Goal: Information Seeking & Learning: Check status

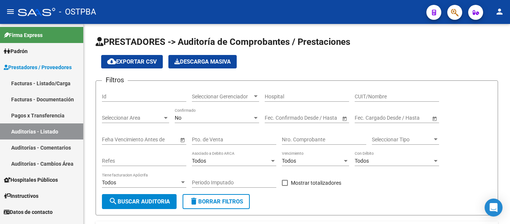
click at [60, 106] on link "Facturas - Documentación" at bounding box center [41, 99] width 83 height 16
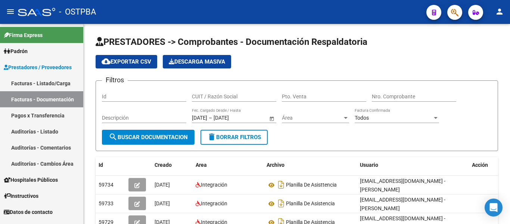
click at [44, 87] on link "Facturas - Listado/Carga" at bounding box center [41, 83] width 83 height 16
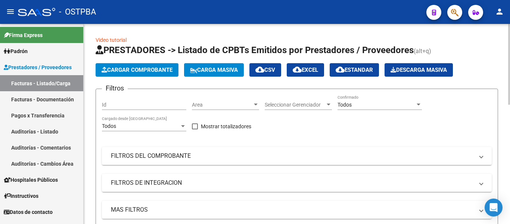
click at [126, 68] on span "Cargar Comprobante" at bounding box center [137, 69] width 71 height 7
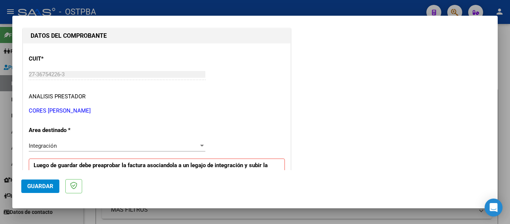
scroll to position [112, 0]
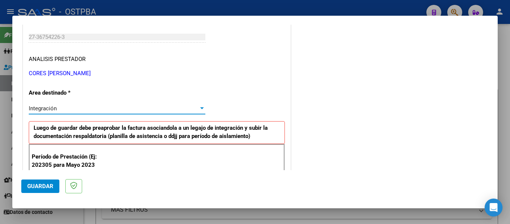
click at [57, 108] on div "Integración" at bounding box center [114, 108] width 170 height 7
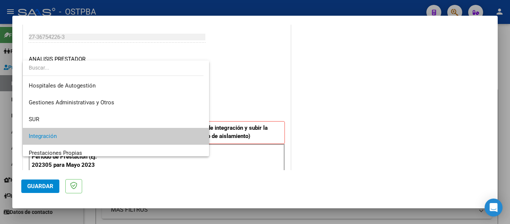
scroll to position [28, 0]
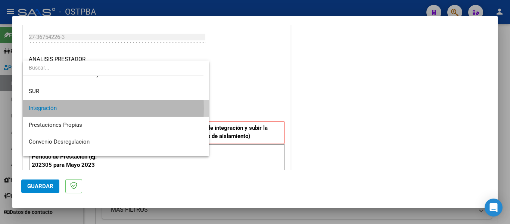
click at [57, 108] on span "Integración" at bounding box center [116, 108] width 174 height 17
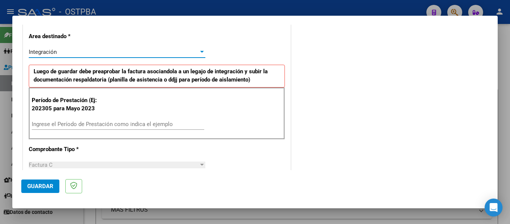
scroll to position [187, 0]
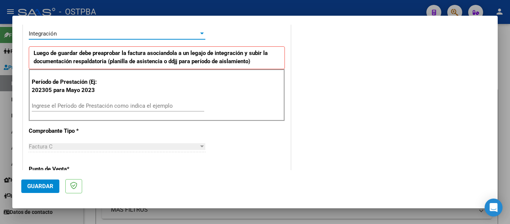
click at [54, 105] on input "Ingrese el Período de Prestación como indica el ejemplo" at bounding box center [118, 105] width 172 height 7
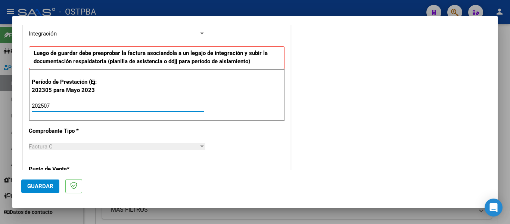
type input "202507"
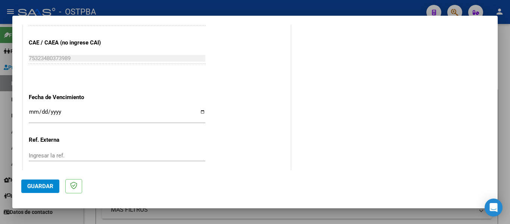
scroll to position [485, 0]
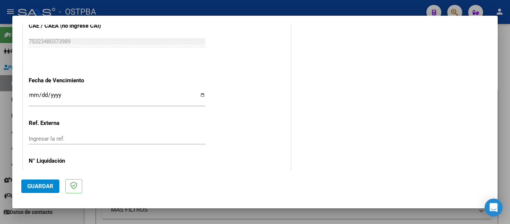
click at [34, 99] on input "Ingresar la fecha" at bounding box center [117, 98] width 177 height 12
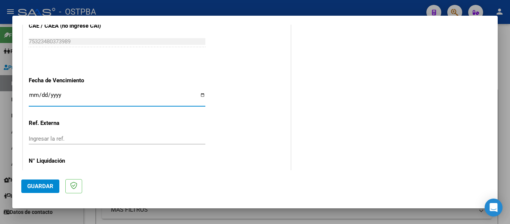
click at [34, 99] on input "Ingresar la fecha" at bounding box center [117, 98] width 177 height 12
type input "[DATE]"
click at [31, 188] on span "Guardar" at bounding box center [40, 186] width 26 height 7
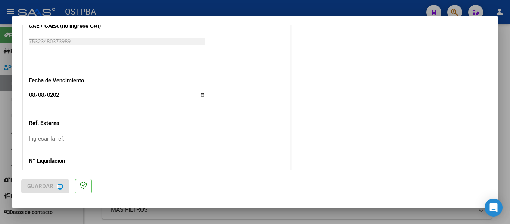
scroll to position [0, 0]
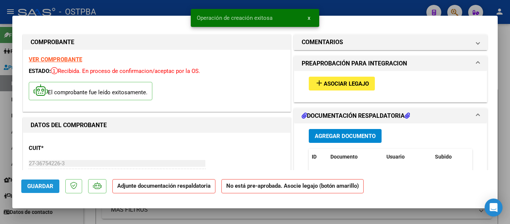
click at [49, 184] on span "Guardar" at bounding box center [40, 186] width 26 height 7
click at [163, 5] on div at bounding box center [255, 112] width 510 height 224
type input "$ 0,00"
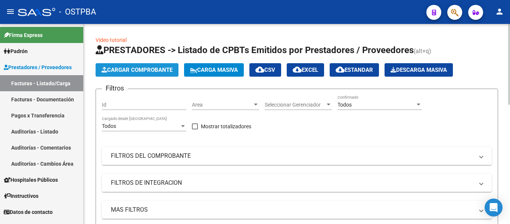
click at [161, 73] on button "Cargar Comprobante" at bounding box center [137, 69] width 83 height 13
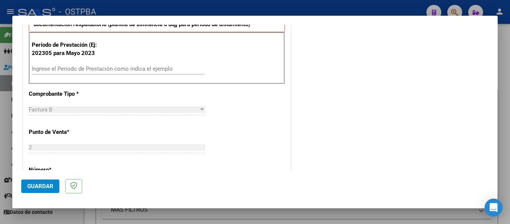
scroll to position [224, 0]
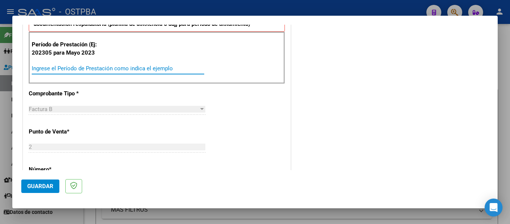
click at [54, 71] on input "Ingrese el Período de Prestación como indica el ejemplo" at bounding box center [118, 68] width 172 height 7
type input "202507"
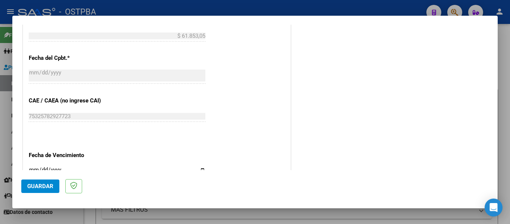
scroll to position [448, 0]
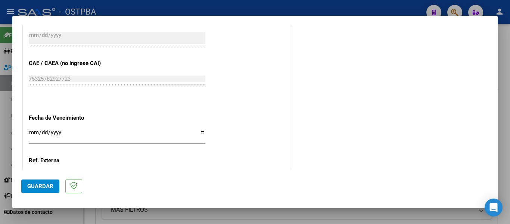
click at [30, 134] on input "Ingresar la fecha" at bounding box center [117, 135] width 177 height 12
type input "[DATE]"
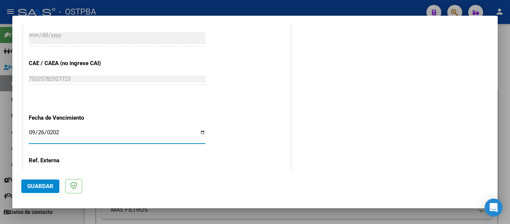
click at [45, 186] on span "Guardar" at bounding box center [40, 186] width 26 height 7
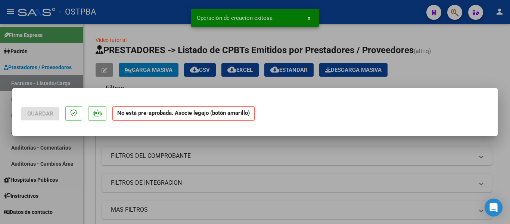
scroll to position [0, 0]
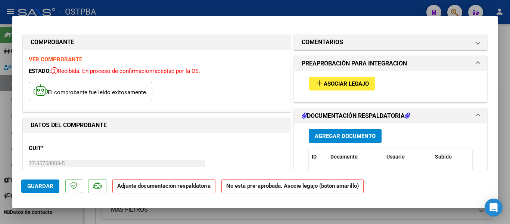
click at [32, 188] on span "Guardar" at bounding box center [40, 186] width 26 height 7
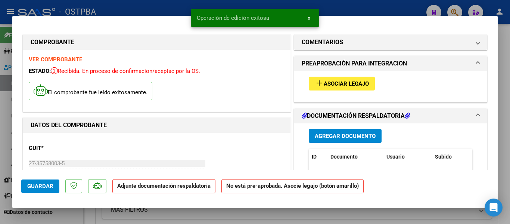
click at [171, 7] on div at bounding box center [255, 112] width 510 height 224
type input "$ 0,00"
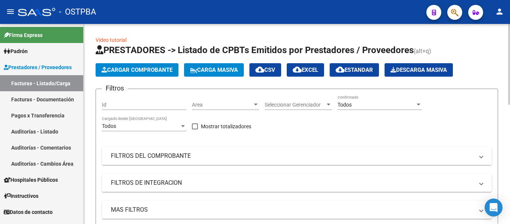
click at [130, 67] on span "Cargar Comprobante" at bounding box center [137, 69] width 71 height 7
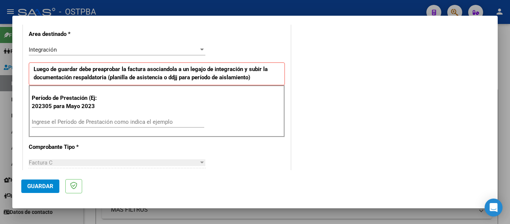
scroll to position [187, 0]
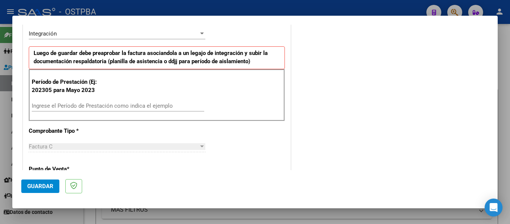
click at [54, 105] on input "Ingrese el Período de Prestación como indica el ejemplo" at bounding box center [118, 105] width 172 height 7
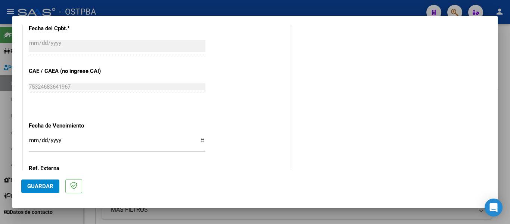
scroll to position [485, 0]
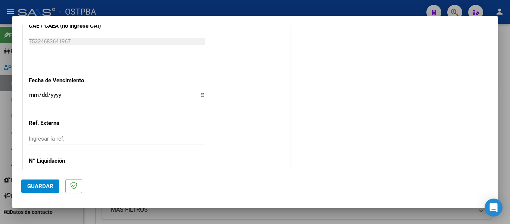
type input "202507"
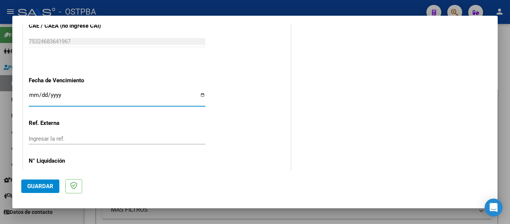
click at [41, 97] on input "Ingresar la fecha" at bounding box center [117, 98] width 177 height 12
click at [31, 94] on input "Ingresar la fecha" at bounding box center [117, 98] width 177 height 12
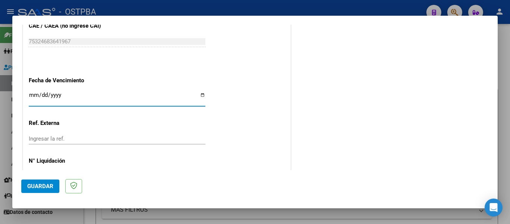
click at [31, 94] on input "Ingresar la fecha" at bounding box center [117, 98] width 177 height 12
type input "[DATE]"
click at [37, 187] on span "Guardar" at bounding box center [40, 186] width 26 height 7
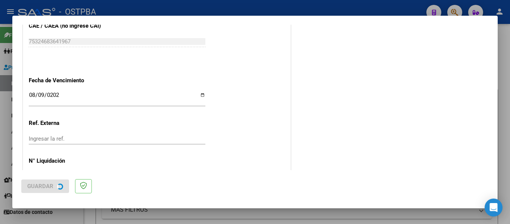
scroll to position [0, 0]
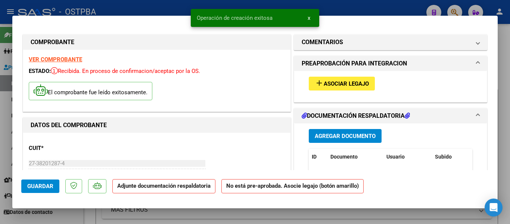
click at [54, 186] on button "Guardar" at bounding box center [40, 185] width 38 height 13
click at [147, 14] on div at bounding box center [255, 112] width 510 height 224
type input "$ 0,00"
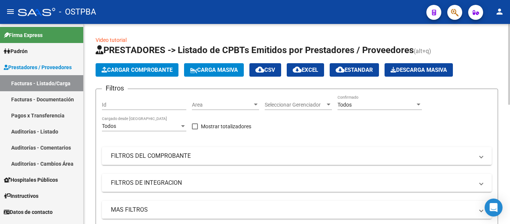
click at [157, 69] on span "Cargar Comprobante" at bounding box center [137, 69] width 71 height 7
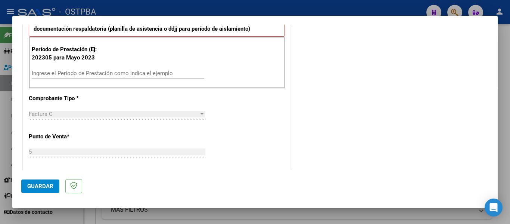
scroll to position [224, 0]
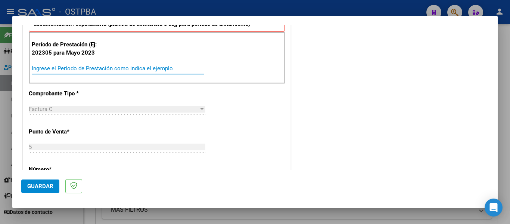
click at [56, 71] on input "Ingrese el Período de Prestación como indica el ejemplo" at bounding box center [118, 68] width 172 height 7
type input "202507"
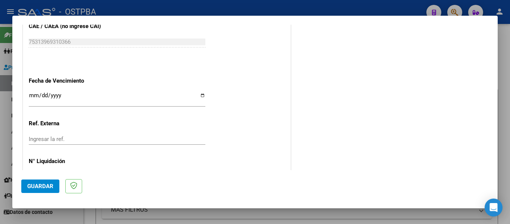
scroll to position [485, 0]
click at [31, 97] on input "Ingresar la fecha" at bounding box center [117, 98] width 177 height 12
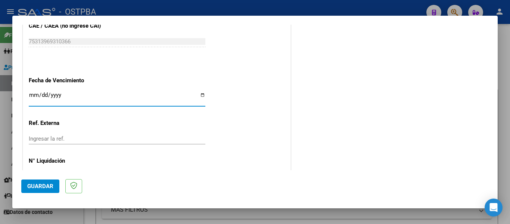
click at [31, 97] on input "Ingresar la fecha" at bounding box center [117, 98] width 177 height 12
click at [31, 96] on input "Ingresar la fecha" at bounding box center [117, 98] width 177 height 12
type input "[DATE]"
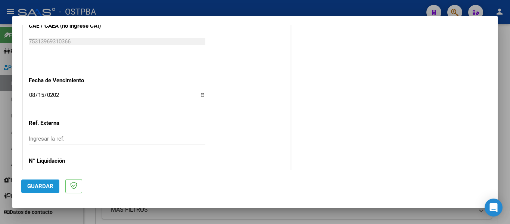
click at [46, 179] on button "Guardar" at bounding box center [40, 185] width 38 height 13
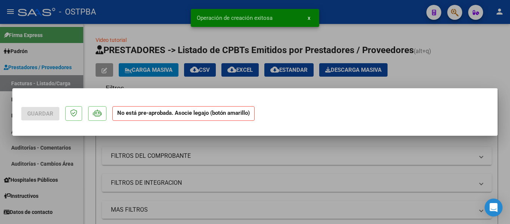
scroll to position [0, 0]
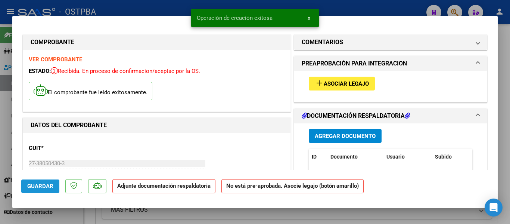
click at [52, 186] on span "Guardar" at bounding box center [40, 186] width 26 height 7
click at [180, 11] on div at bounding box center [255, 112] width 510 height 224
type input "$ 0,00"
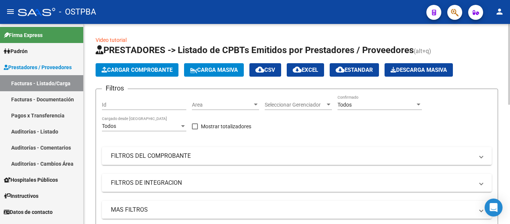
click at [166, 72] on span "Cargar Comprobante" at bounding box center [137, 69] width 71 height 7
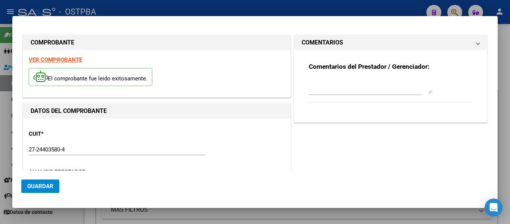
click at [73, 93] on div "VER COMPROBANTE El comprobante fue leído exitosamente." at bounding box center [156, 73] width 267 height 47
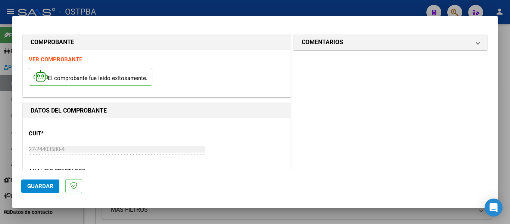
click at [68, 58] on strong "VER COMPROBANTE" at bounding box center [55, 59] width 53 height 7
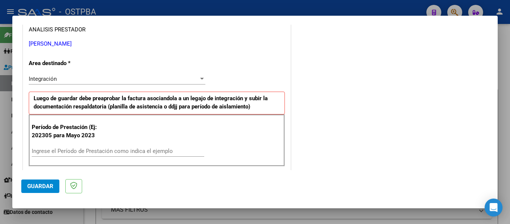
scroll to position [187, 0]
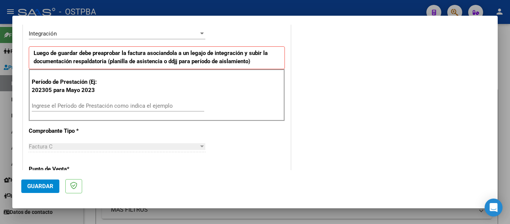
click at [52, 106] on input "Ingrese el Período de Prestación como indica el ejemplo" at bounding box center [118, 105] width 172 height 7
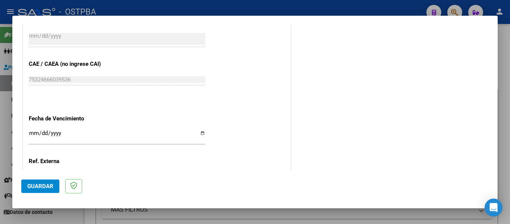
scroll to position [448, 0]
type input "202507"
click at [34, 135] on input "Ingresar la fecha" at bounding box center [117, 135] width 177 height 12
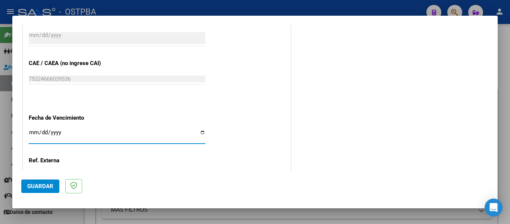
click at [34, 135] on input "Ingresar la fecha" at bounding box center [117, 135] width 177 height 12
type input "[DATE]"
click at [41, 183] on span "Guardar" at bounding box center [40, 186] width 26 height 7
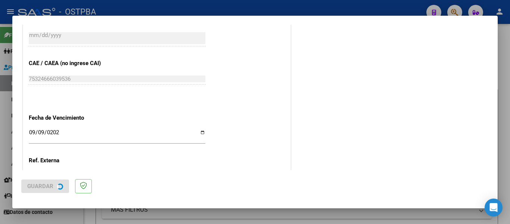
scroll to position [0, 0]
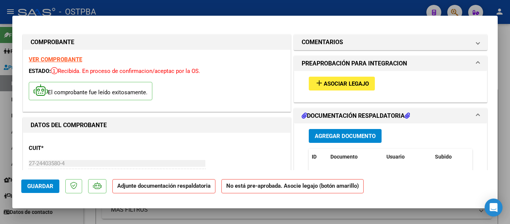
click at [43, 186] on span "Guardar" at bounding box center [40, 186] width 26 height 7
click at [53, 185] on button "Guardar" at bounding box center [40, 185] width 38 height 13
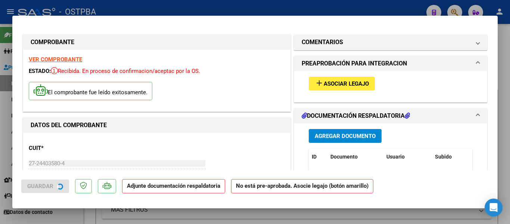
click at [186, 9] on div at bounding box center [255, 112] width 510 height 224
type input "$ 0,00"
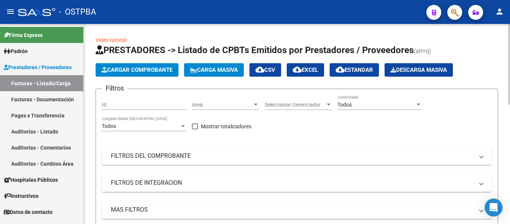
click at [134, 76] on button "Cargar Comprobante" at bounding box center [137, 69] width 83 height 13
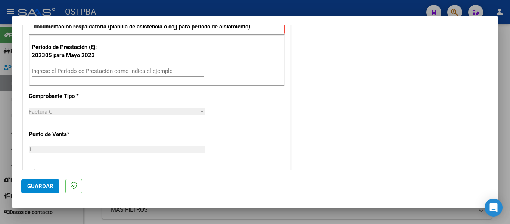
scroll to position [224, 0]
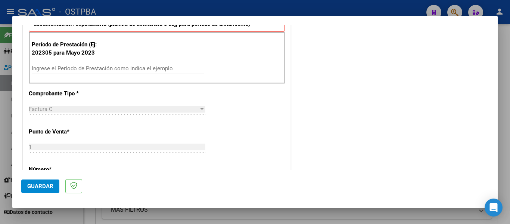
click at [47, 64] on div "Ingrese el Período de Prestación como indica el ejemplo" at bounding box center [118, 68] width 172 height 11
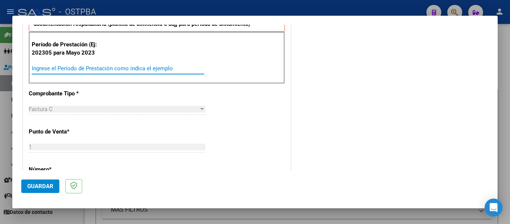
click at [47, 67] on input "Ingrese el Período de Prestación como indica el ejemplo" at bounding box center [118, 68] width 172 height 7
type input "202507"
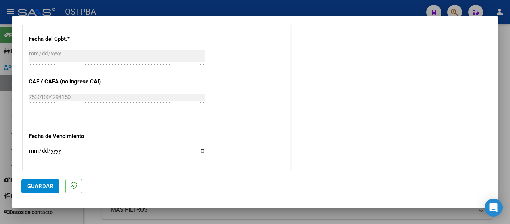
scroll to position [448, 0]
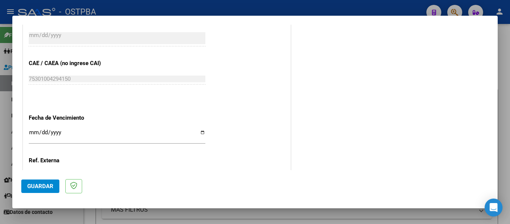
click at [34, 132] on input "Ingresar la fecha" at bounding box center [117, 135] width 177 height 12
type input "[DATE]"
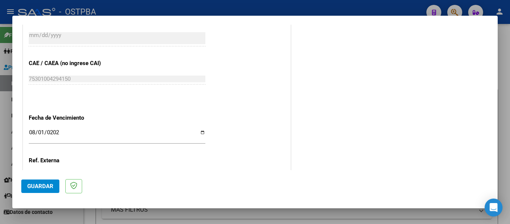
click at [50, 190] on button "Guardar" at bounding box center [40, 185] width 38 height 13
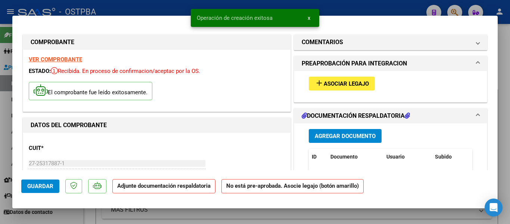
click at [38, 187] on span "Guardar" at bounding box center [40, 186] width 26 height 7
click at [145, 12] on div at bounding box center [255, 112] width 510 height 224
type input "$ 0,00"
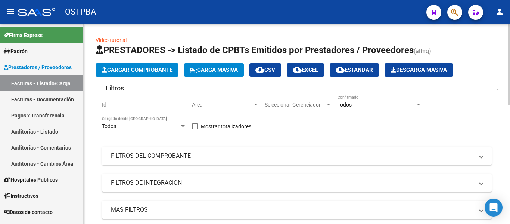
click at [122, 68] on span "Cargar Comprobante" at bounding box center [137, 69] width 71 height 7
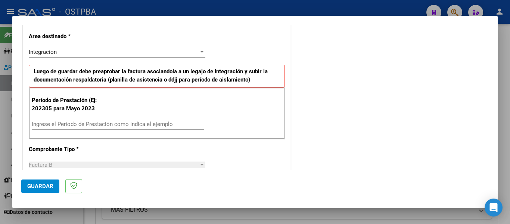
scroll to position [187, 0]
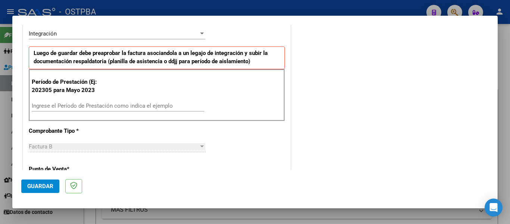
click at [49, 110] on div "Ingrese el Período de Prestación como indica el ejemplo" at bounding box center [118, 105] width 172 height 11
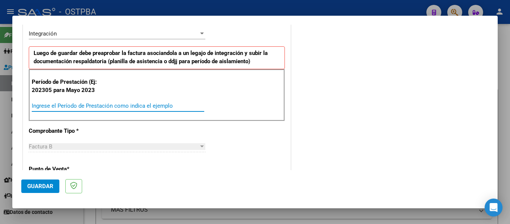
click at [49, 106] on input "Ingrese el Período de Prestación como indica el ejemplo" at bounding box center [118, 105] width 172 height 7
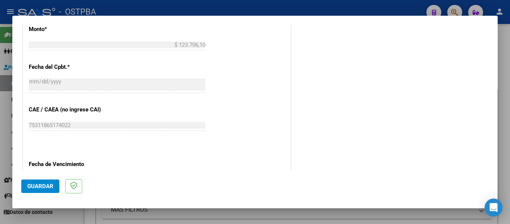
scroll to position [448, 0]
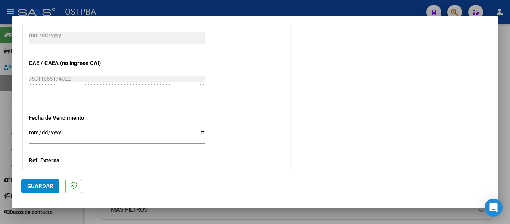
type input "202507"
click at [34, 133] on input "Ingresar la fecha" at bounding box center [117, 135] width 177 height 12
type input "[DATE]"
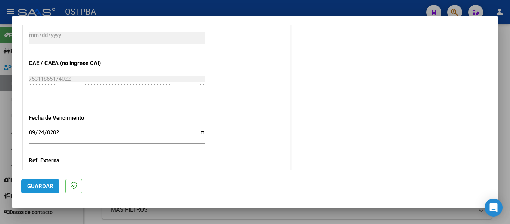
click at [41, 188] on span "Guardar" at bounding box center [40, 186] width 26 height 7
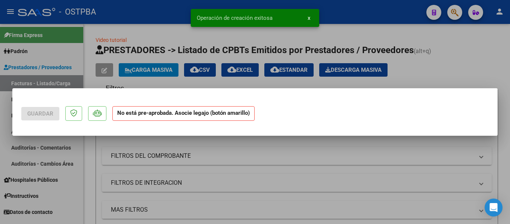
scroll to position [0, 0]
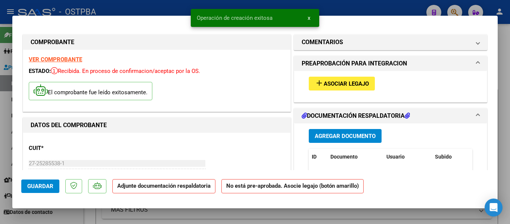
click at [46, 187] on span "Guardar" at bounding box center [40, 186] width 26 height 7
click at [163, 7] on div at bounding box center [255, 112] width 510 height 224
type input "$ 0,00"
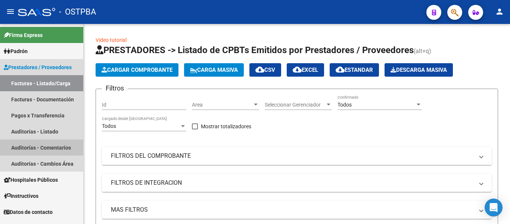
click at [35, 144] on link "Auditorías - Comentarios" at bounding box center [41, 147] width 83 height 16
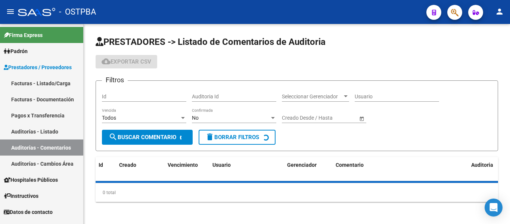
click at [45, 131] on link "Auditorías - Listado" at bounding box center [41, 131] width 83 height 16
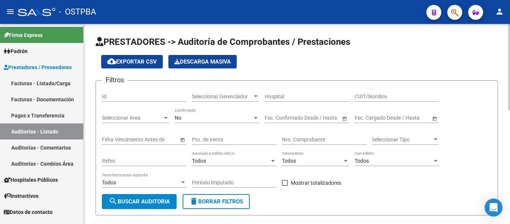
click at [219, 93] on span "Seleccionar Gerenciador" at bounding box center [222, 96] width 60 height 6
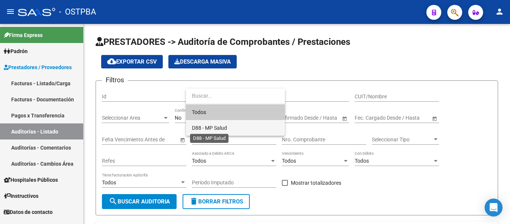
click at [211, 127] on span "D88 - MP Salud" at bounding box center [209, 128] width 35 height 6
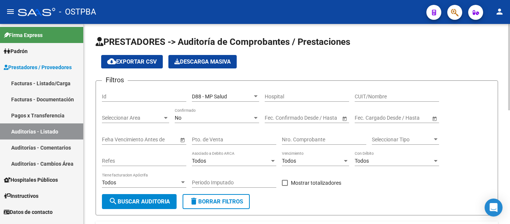
click at [208, 121] on div "No Confirmado" at bounding box center [217, 115] width 84 height 15
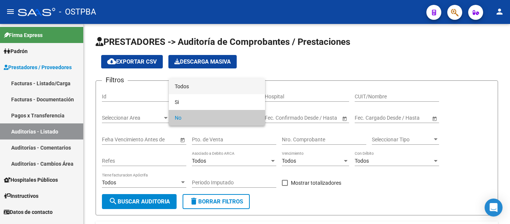
click at [192, 82] on span "Todos" at bounding box center [217, 86] width 84 height 16
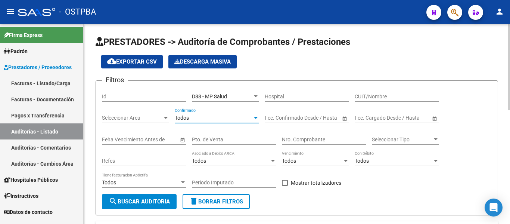
click at [153, 197] on button "search Buscar Auditoria" at bounding box center [139, 201] width 75 height 15
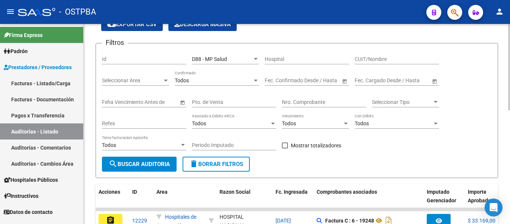
scroll to position [261, 0]
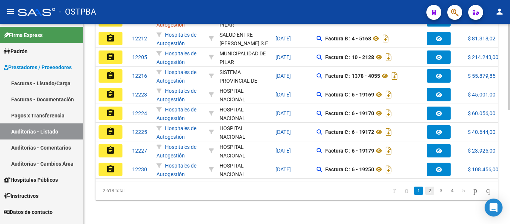
click at [425, 192] on link "2" at bounding box center [429, 190] width 9 height 8
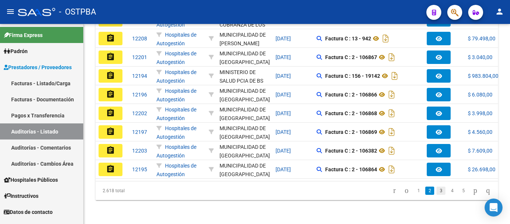
click at [436, 193] on link "3" at bounding box center [440, 190] width 9 height 8
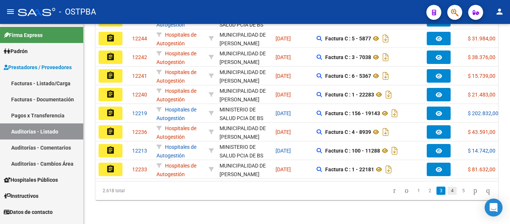
click at [448, 193] on link "4" at bounding box center [452, 190] width 9 height 8
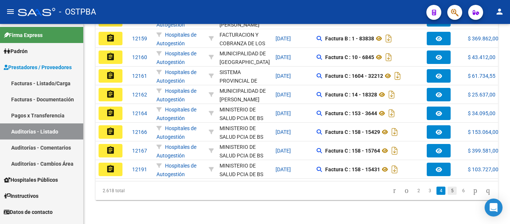
click at [448, 191] on link "5" at bounding box center [452, 190] width 9 height 8
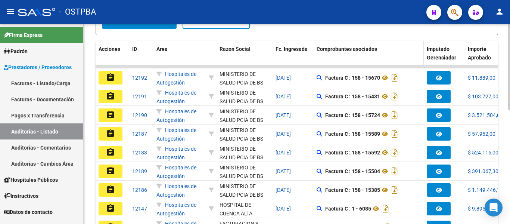
scroll to position [262, 0]
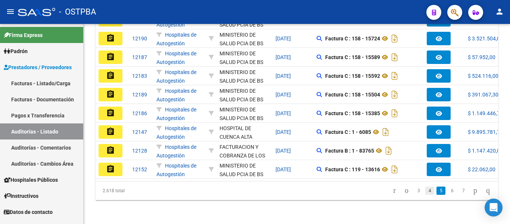
click at [425, 193] on link "4" at bounding box center [429, 190] width 9 height 8
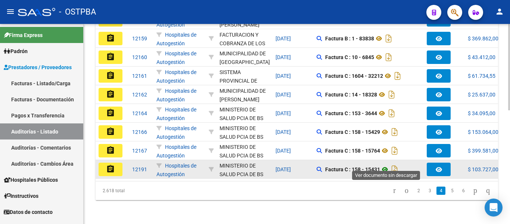
click at [387, 165] on icon at bounding box center [385, 169] width 10 height 9
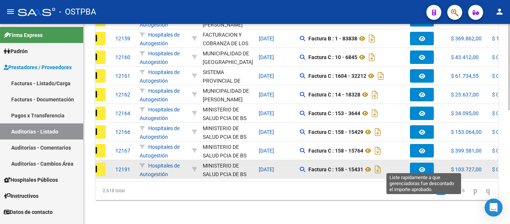
scroll to position [0, 15]
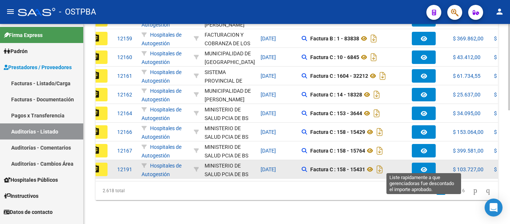
click at [430, 163] on button "button" at bounding box center [424, 168] width 24 height 13
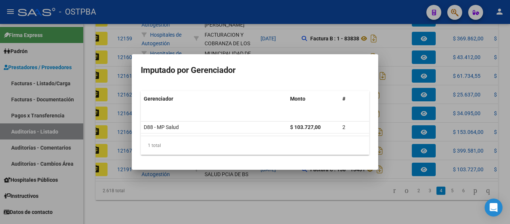
click at [414, 138] on div at bounding box center [255, 112] width 510 height 224
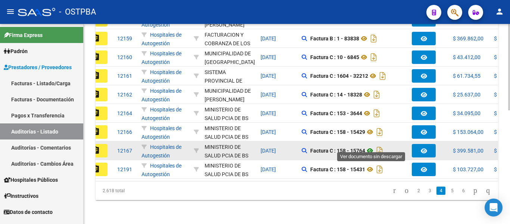
click at [373, 146] on icon at bounding box center [370, 150] width 10 height 9
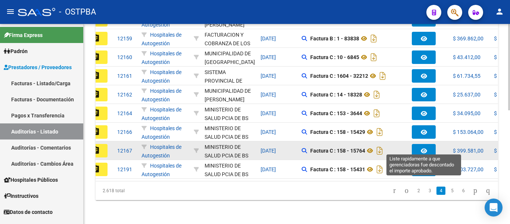
click at [420, 146] on button "button" at bounding box center [424, 150] width 24 height 13
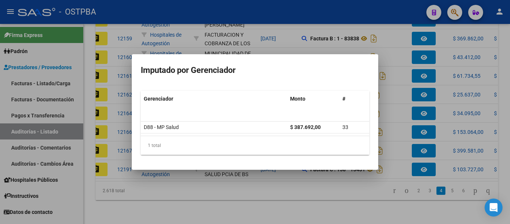
click at [405, 149] on div at bounding box center [255, 112] width 510 height 224
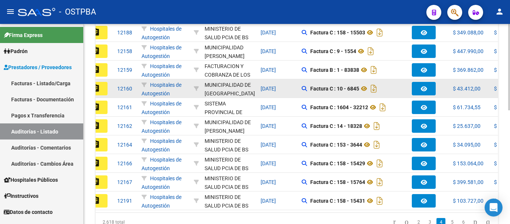
scroll to position [188, 0]
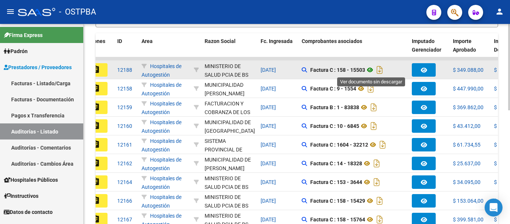
click at [372, 70] on icon at bounding box center [370, 69] width 10 height 9
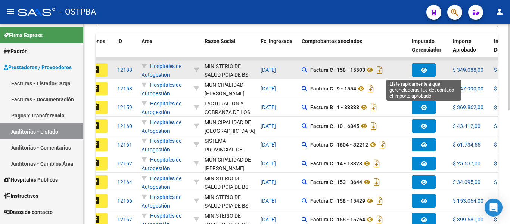
click at [425, 65] on button "button" at bounding box center [424, 69] width 24 height 13
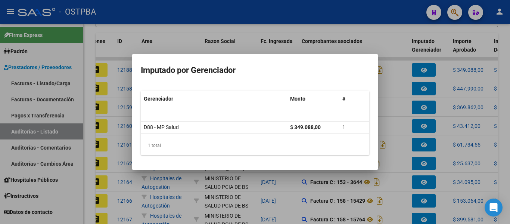
click at [388, 75] on div at bounding box center [255, 112] width 510 height 224
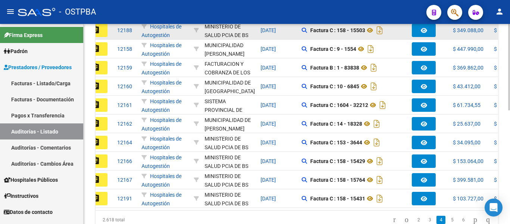
scroll to position [262, 0]
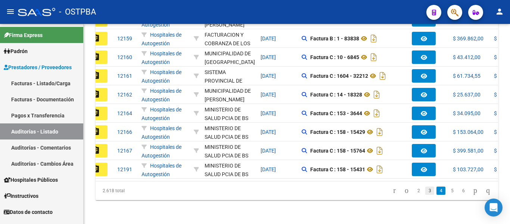
click at [425, 188] on link "3" at bounding box center [429, 190] width 9 height 8
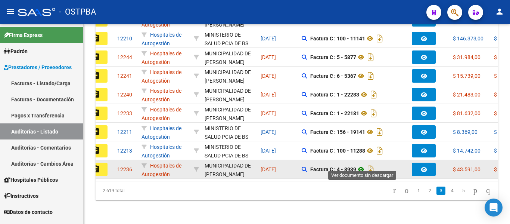
click at [363, 165] on icon at bounding box center [361, 169] width 10 height 9
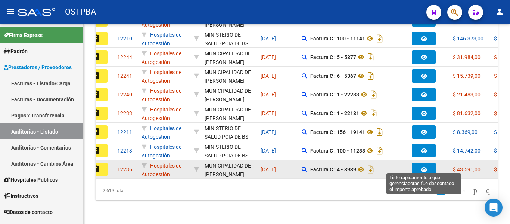
click at [429, 163] on button "button" at bounding box center [424, 168] width 24 height 13
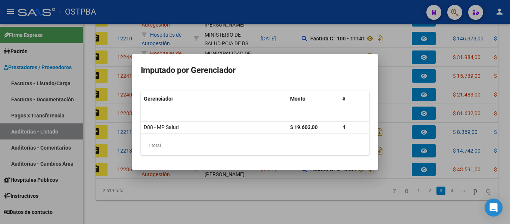
click at [405, 140] on div at bounding box center [255, 112] width 510 height 224
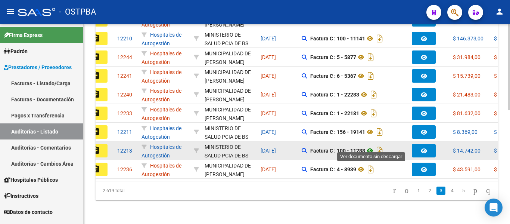
click at [372, 146] on icon at bounding box center [370, 150] width 10 height 9
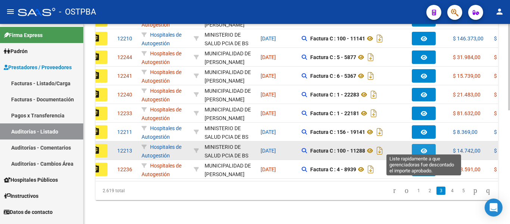
click at [415, 144] on button "button" at bounding box center [424, 150] width 24 height 13
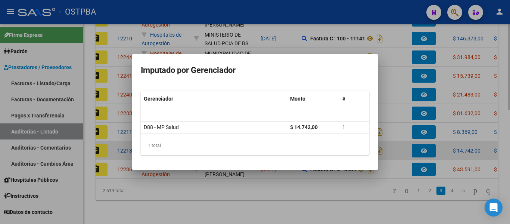
click at [397, 139] on div at bounding box center [255, 112] width 510 height 224
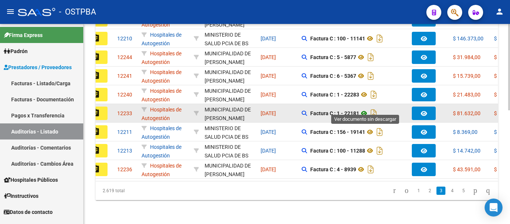
click at [366, 109] on icon at bounding box center [364, 113] width 10 height 9
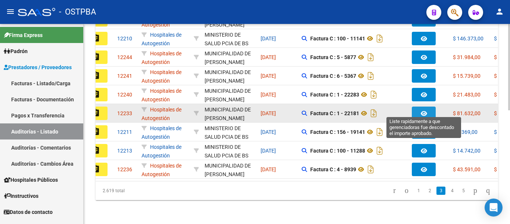
click at [417, 109] on button "button" at bounding box center [424, 112] width 24 height 13
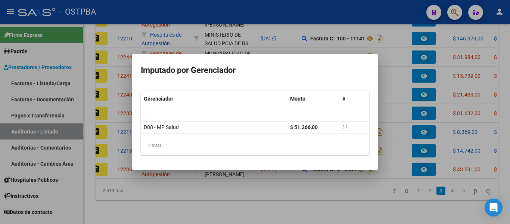
click at [319, 176] on div at bounding box center [255, 112] width 510 height 224
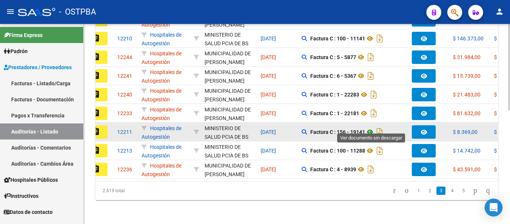
click at [372, 127] on icon at bounding box center [370, 131] width 10 height 9
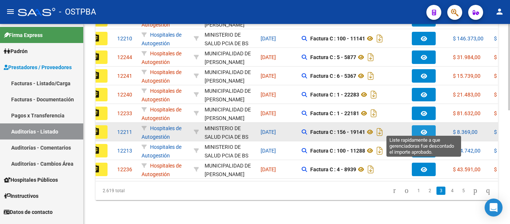
click at [422, 125] on button "button" at bounding box center [424, 131] width 24 height 13
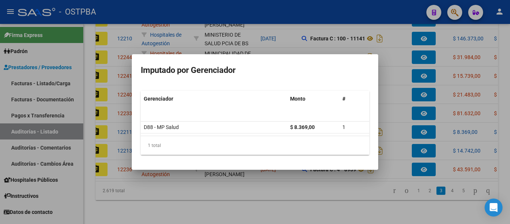
click at [392, 135] on div at bounding box center [255, 112] width 510 height 224
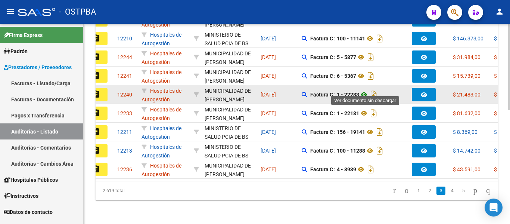
click at [365, 90] on icon at bounding box center [364, 94] width 10 height 9
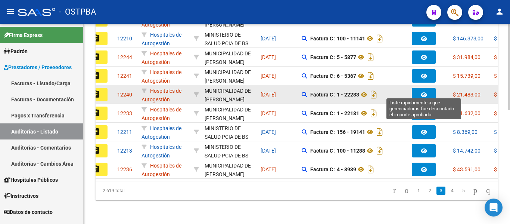
click at [417, 88] on button "button" at bounding box center [424, 94] width 24 height 13
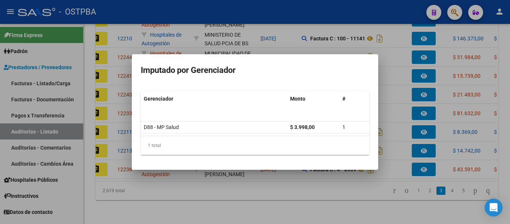
click at [402, 53] on div at bounding box center [255, 112] width 510 height 224
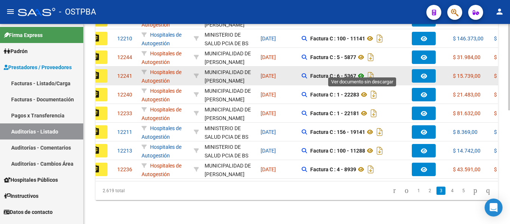
click at [364, 71] on icon at bounding box center [361, 75] width 10 height 9
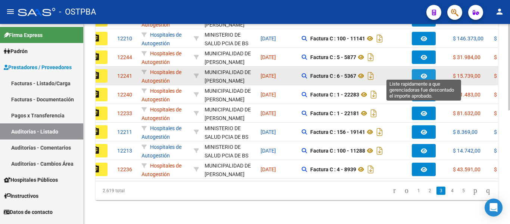
click at [421, 73] on icon "button" at bounding box center [424, 76] width 6 height 6
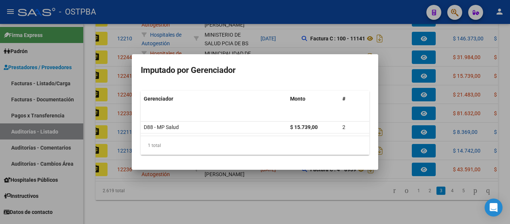
click at [396, 68] on div at bounding box center [255, 112] width 510 height 224
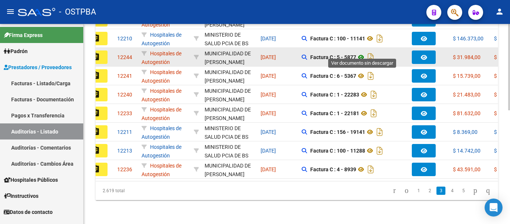
click at [363, 53] on icon at bounding box center [361, 57] width 10 height 9
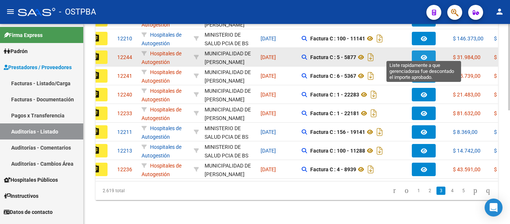
click at [418, 50] on button "button" at bounding box center [424, 56] width 24 height 13
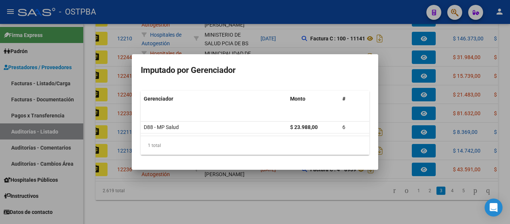
click at [406, 48] on div at bounding box center [255, 112] width 510 height 224
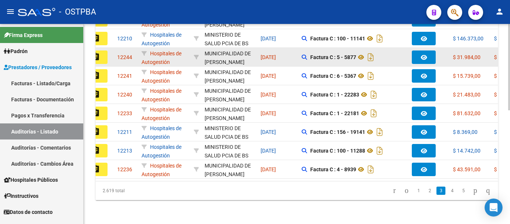
scroll to position [225, 0]
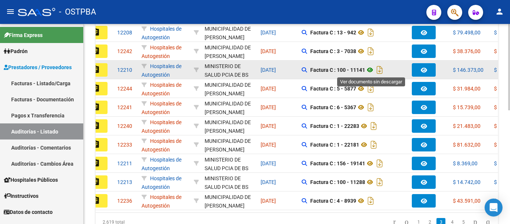
click at [370, 70] on icon at bounding box center [370, 69] width 10 height 9
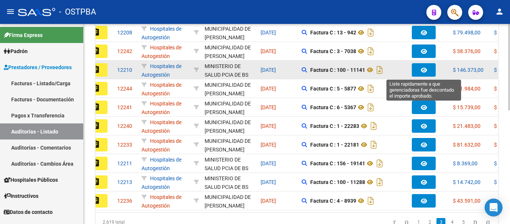
click at [421, 69] on icon "button" at bounding box center [424, 70] width 6 height 6
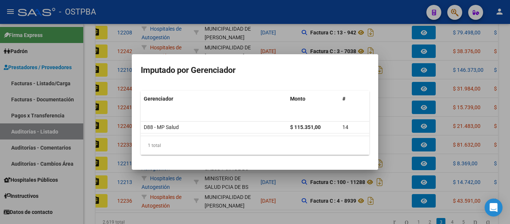
click at [404, 70] on div at bounding box center [255, 112] width 510 height 224
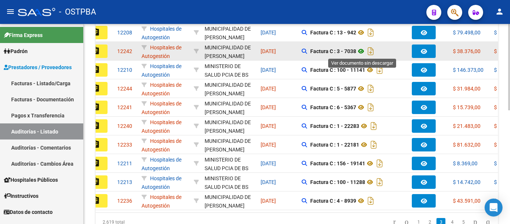
click at [361, 52] on icon at bounding box center [361, 51] width 10 height 9
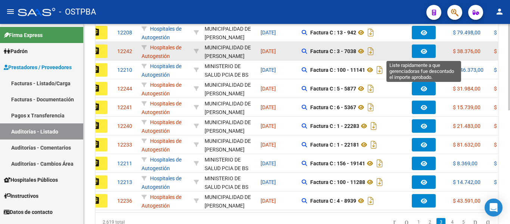
click at [425, 52] on icon "button" at bounding box center [424, 52] width 6 height 6
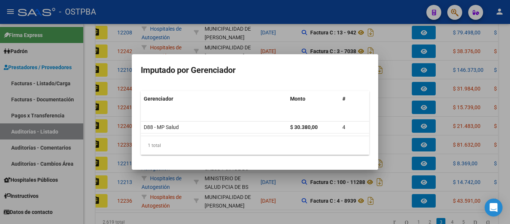
click at [399, 56] on div at bounding box center [255, 112] width 510 height 224
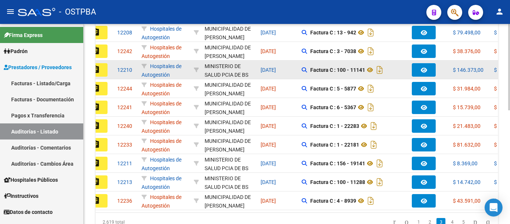
scroll to position [188, 0]
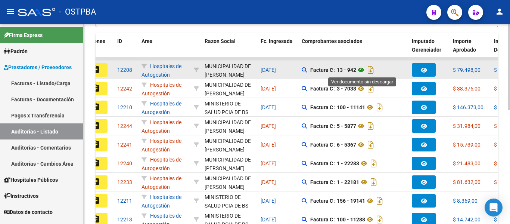
click at [362, 71] on icon at bounding box center [361, 69] width 10 height 9
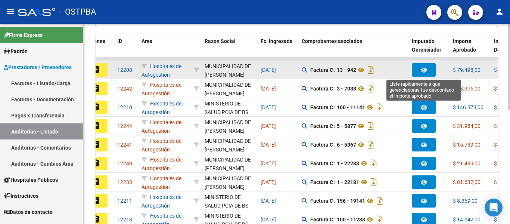
click at [418, 73] on button "button" at bounding box center [424, 69] width 24 height 13
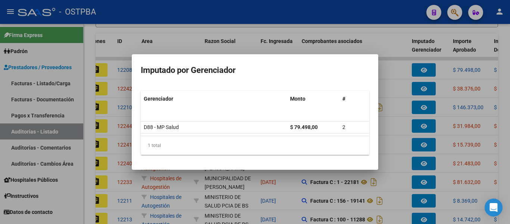
click at [395, 97] on div at bounding box center [255, 112] width 510 height 224
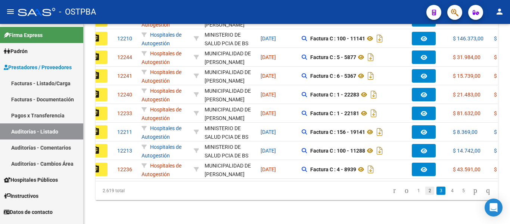
click at [425, 193] on link "2" at bounding box center [429, 190] width 9 height 8
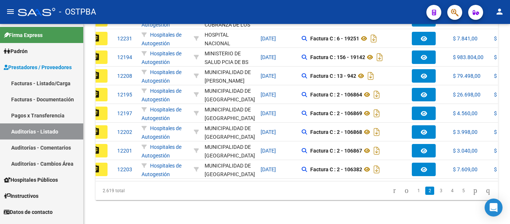
scroll to position [262, 0]
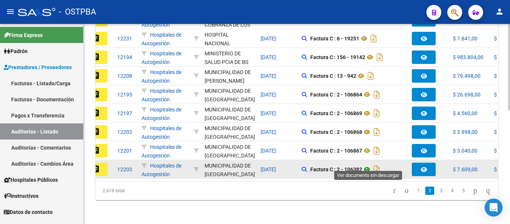
click at [367, 165] on icon at bounding box center [367, 169] width 10 height 9
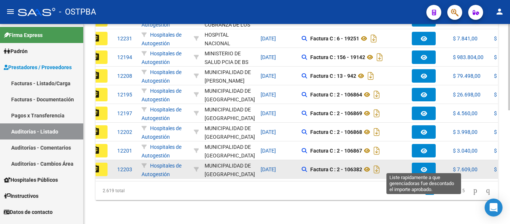
click at [425, 166] on icon "button" at bounding box center [424, 169] width 6 height 6
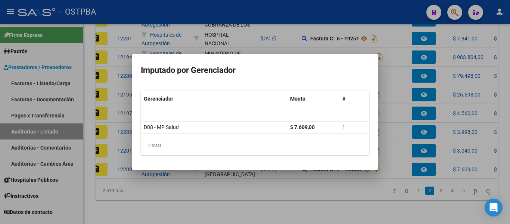
click at [414, 155] on div at bounding box center [255, 112] width 510 height 224
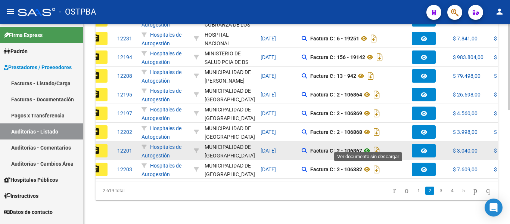
click at [368, 146] on icon at bounding box center [367, 150] width 10 height 9
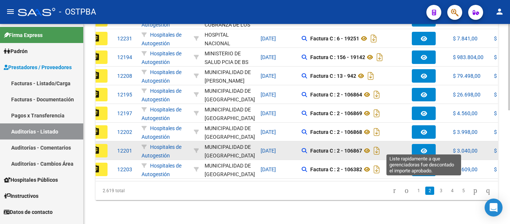
click at [423, 148] on icon "button" at bounding box center [424, 151] width 6 height 6
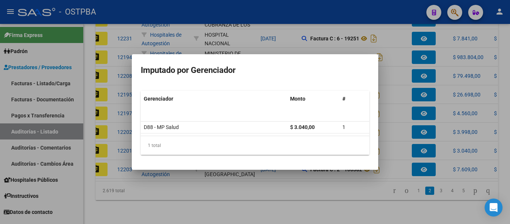
click at [286, 18] on div at bounding box center [255, 112] width 510 height 224
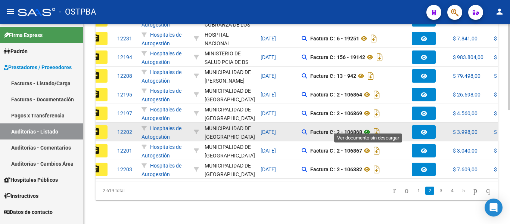
click at [368, 127] on icon at bounding box center [367, 131] width 10 height 9
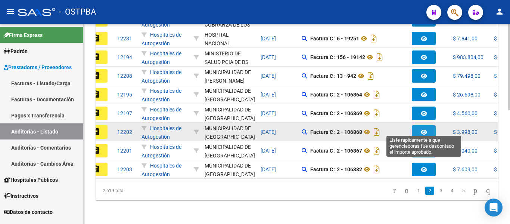
click at [418, 125] on button "button" at bounding box center [424, 131] width 24 height 13
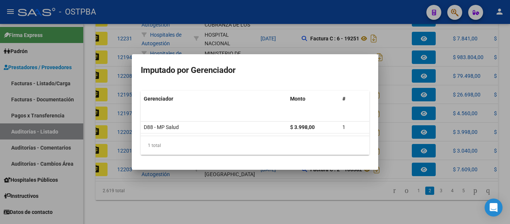
click at [401, 120] on div at bounding box center [255, 112] width 510 height 224
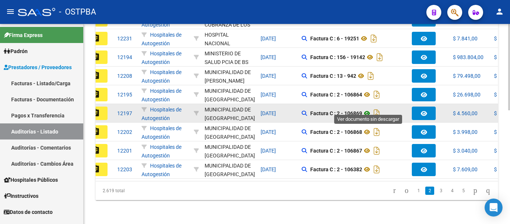
click at [368, 109] on icon at bounding box center [367, 113] width 10 height 9
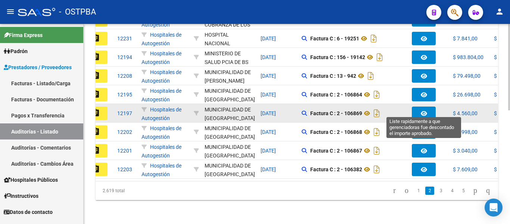
click at [421, 110] on icon "button" at bounding box center [424, 113] width 6 height 6
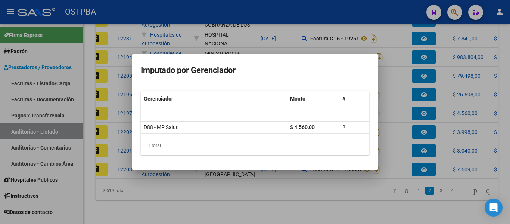
click at [385, 99] on div at bounding box center [255, 112] width 510 height 224
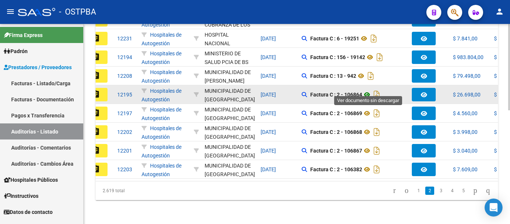
click at [369, 90] on icon at bounding box center [367, 94] width 10 height 9
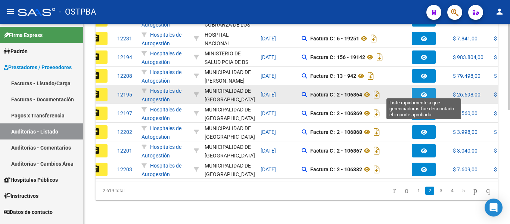
click at [422, 92] on icon "button" at bounding box center [424, 95] width 6 height 6
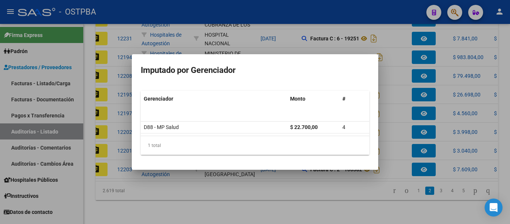
click at [402, 94] on div at bounding box center [255, 112] width 510 height 224
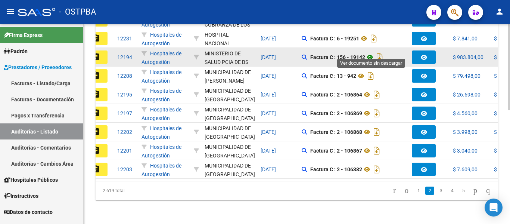
click at [372, 53] on icon at bounding box center [370, 57] width 10 height 9
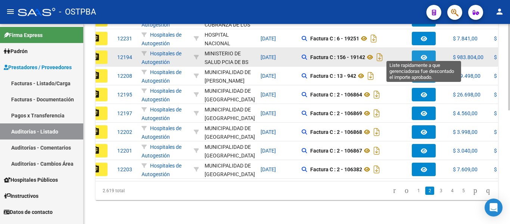
click at [422, 54] on icon "button" at bounding box center [424, 57] width 6 height 6
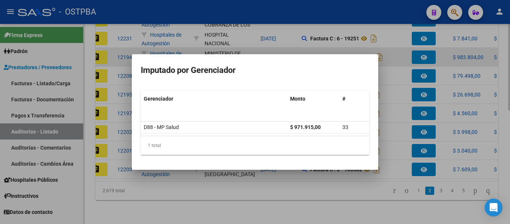
click at [399, 51] on div at bounding box center [255, 112] width 510 height 224
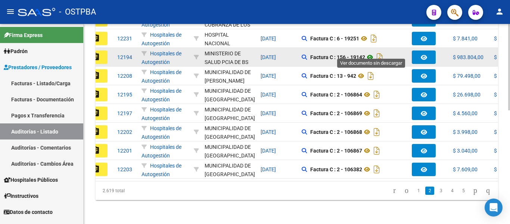
click at [369, 53] on icon at bounding box center [370, 57] width 10 height 9
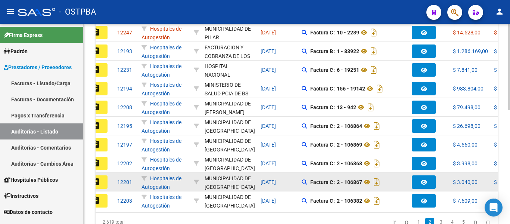
scroll to position [188, 0]
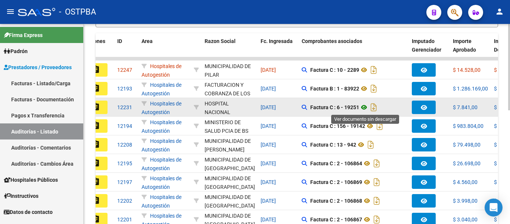
click at [366, 107] on icon at bounding box center [364, 107] width 10 height 9
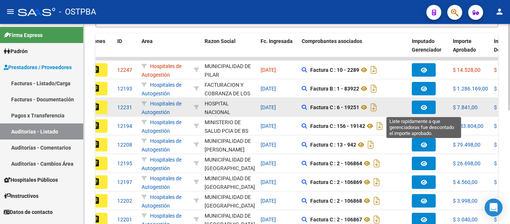
click at [417, 107] on button "button" at bounding box center [424, 106] width 24 height 13
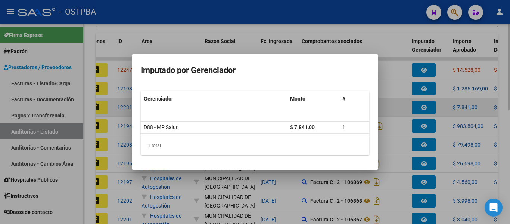
click at [417, 107] on div at bounding box center [255, 112] width 510 height 224
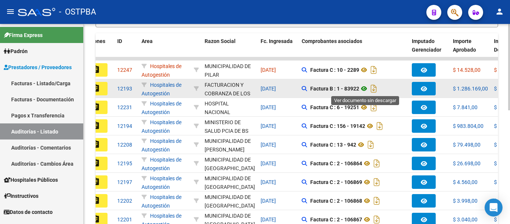
click at [366, 88] on icon at bounding box center [364, 88] width 10 height 9
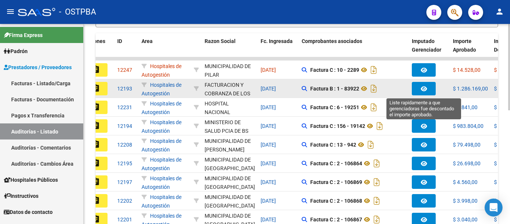
click at [421, 88] on icon "button" at bounding box center [424, 89] width 6 height 6
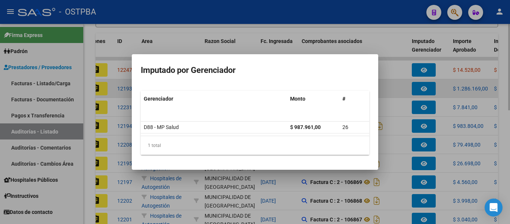
click at [421, 88] on div at bounding box center [255, 112] width 510 height 224
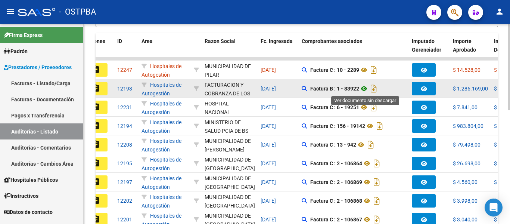
click at [365, 91] on icon at bounding box center [364, 88] width 10 height 9
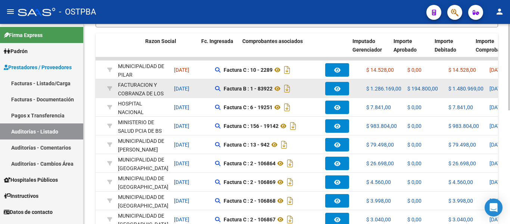
scroll to position [0, 0]
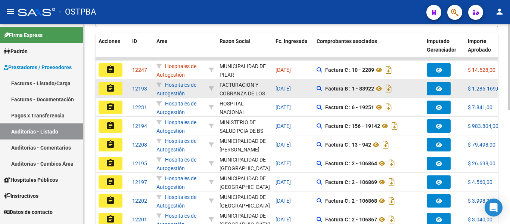
click at [113, 90] on mat-icon "assignment" at bounding box center [110, 88] width 9 height 9
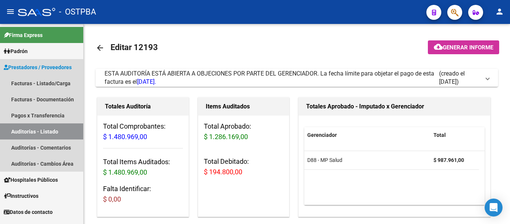
click at [39, 126] on link "Auditorías - Listado" at bounding box center [41, 131] width 83 height 16
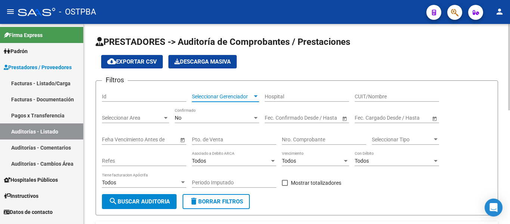
click at [215, 96] on span "Seleccionar Gerenciador" at bounding box center [222, 96] width 60 height 6
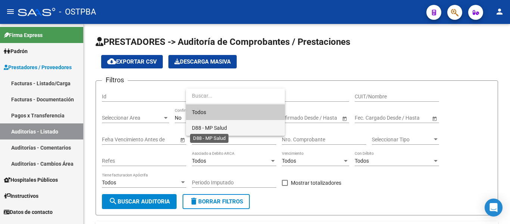
click at [215, 125] on span "D88 - MP Salud" at bounding box center [209, 128] width 35 height 6
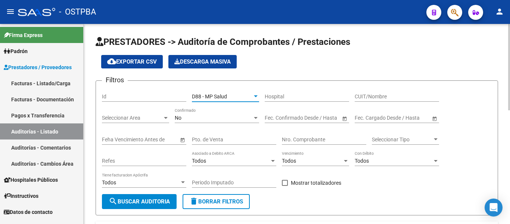
click at [213, 96] on span "D88 - MP Salud" at bounding box center [209, 96] width 35 height 6
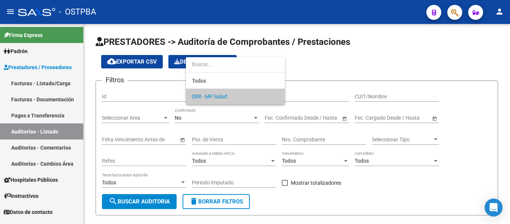
click at [203, 117] on div at bounding box center [255, 112] width 510 height 224
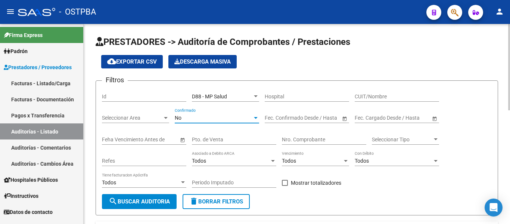
click at [202, 118] on div "No" at bounding box center [214, 118] width 78 height 6
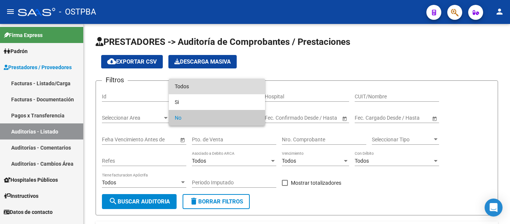
click at [203, 88] on span "Todos" at bounding box center [217, 86] width 84 height 16
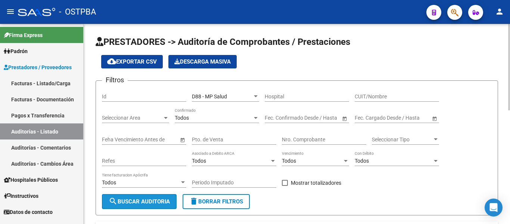
click at [162, 199] on span "search Buscar Auditoria" at bounding box center [139, 201] width 61 height 7
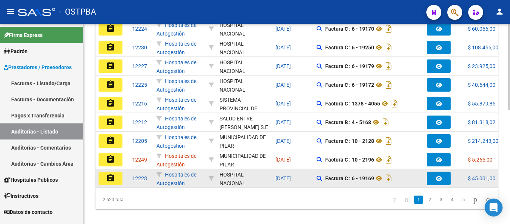
scroll to position [261, 0]
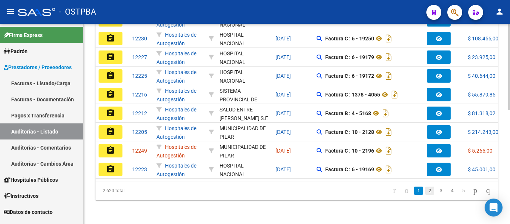
click at [425, 193] on link "2" at bounding box center [429, 190] width 9 height 8
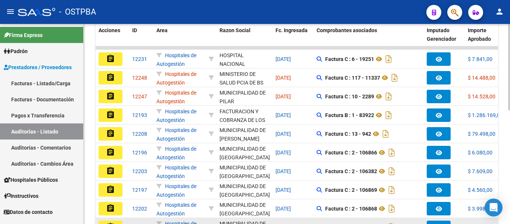
scroll to position [187, 0]
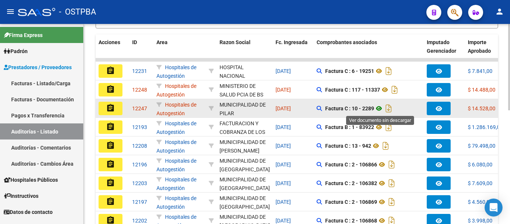
click at [381, 108] on icon at bounding box center [379, 108] width 10 height 9
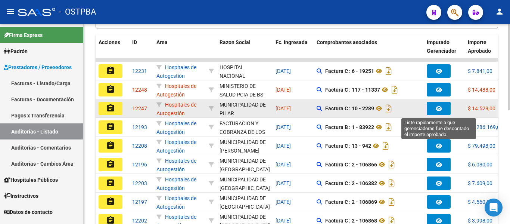
click at [442, 109] on icon "button" at bounding box center [439, 109] width 6 height 6
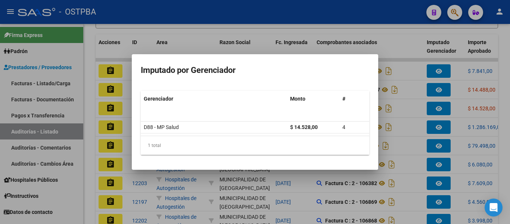
click at [425, 110] on div at bounding box center [255, 112] width 510 height 224
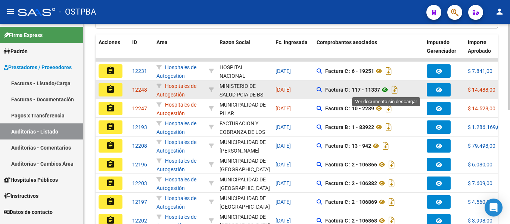
click at [387, 90] on icon at bounding box center [385, 89] width 10 height 9
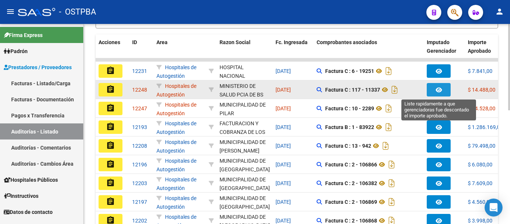
click at [433, 90] on button "button" at bounding box center [439, 89] width 24 height 13
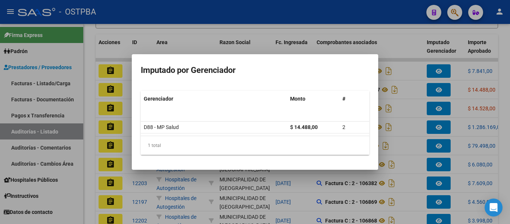
click at [412, 86] on div at bounding box center [255, 112] width 510 height 224
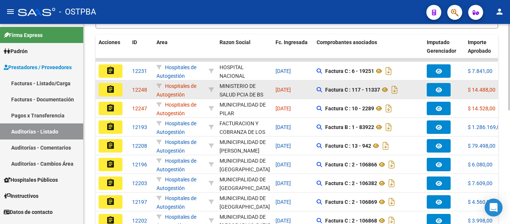
scroll to position [149, 0]
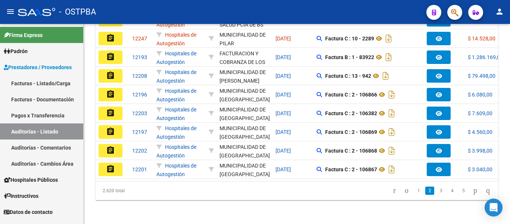
click at [414, 190] on link "1" at bounding box center [418, 190] width 9 height 8
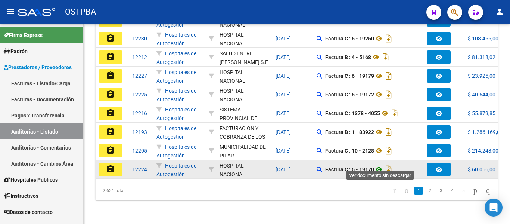
click at [380, 165] on icon at bounding box center [379, 169] width 10 height 9
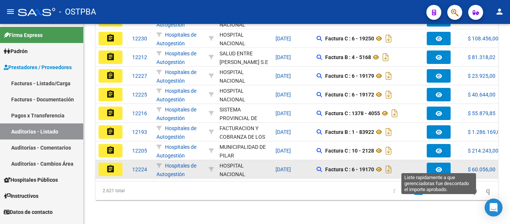
click at [436, 166] on icon "button" at bounding box center [439, 169] width 6 height 6
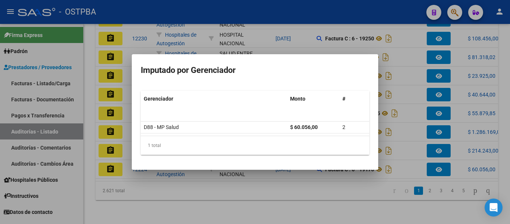
click at [419, 156] on div at bounding box center [255, 112] width 510 height 224
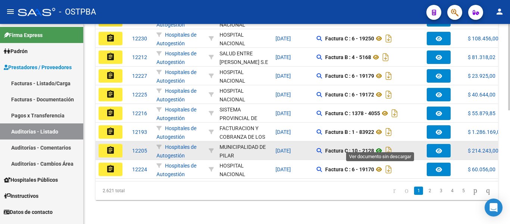
click at [381, 146] on icon at bounding box center [379, 150] width 10 height 9
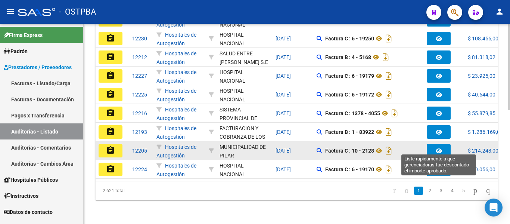
click at [438, 148] on icon "button" at bounding box center [439, 151] width 6 height 6
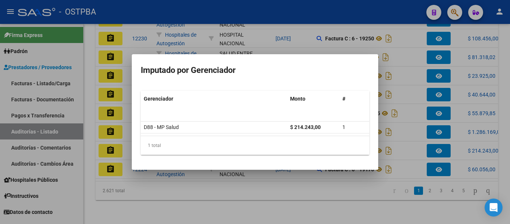
click at [397, 137] on div at bounding box center [255, 112] width 510 height 224
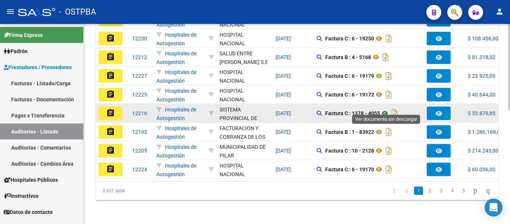
click at [386, 109] on icon at bounding box center [385, 113] width 10 height 9
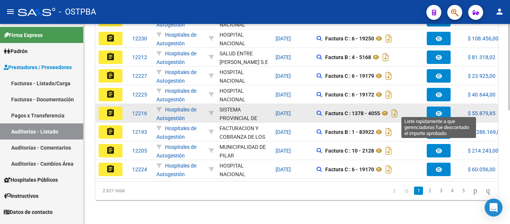
click at [438, 110] on icon "button" at bounding box center [439, 113] width 6 height 6
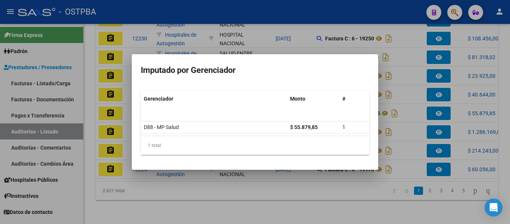
click at [424, 100] on div at bounding box center [255, 112] width 510 height 224
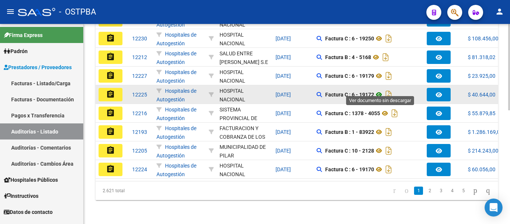
click at [380, 90] on icon at bounding box center [379, 94] width 10 height 9
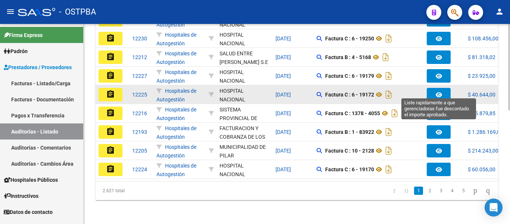
click at [442, 88] on button "button" at bounding box center [439, 94] width 24 height 13
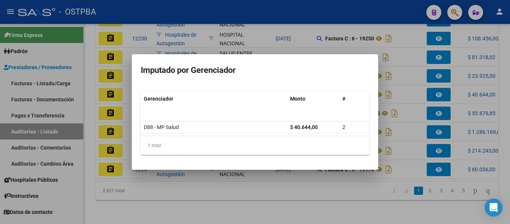
click at [413, 84] on div at bounding box center [255, 112] width 510 height 224
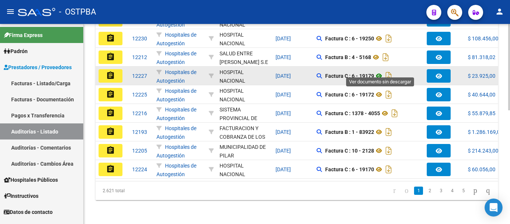
click at [381, 71] on icon at bounding box center [379, 75] width 10 height 9
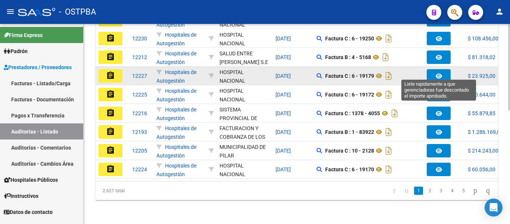
click at [433, 69] on button "button" at bounding box center [439, 75] width 24 height 13
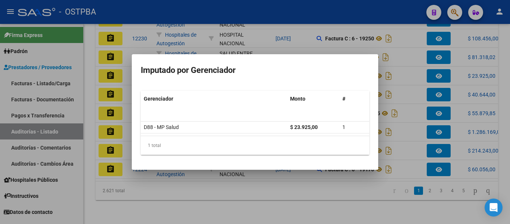
click at [363, 46] on div at bounding box center [255, 112] width 510 height 224
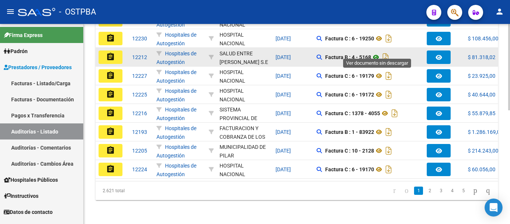
click at [379, 54] on icon at bounding box center [376, 57] width 10 height 9
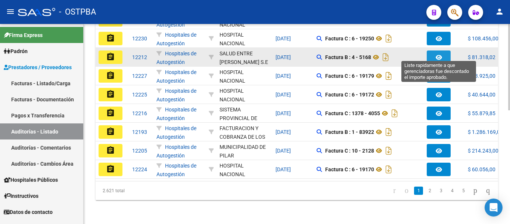
click at [433, 50] on button "button" at bounding box center [439, 56] width 24 height 13
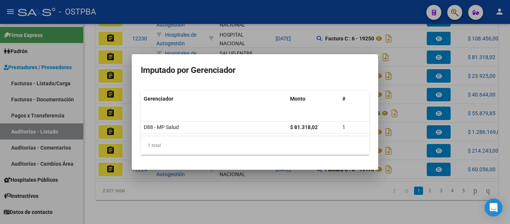
click at [403, 135] on div at bounding box center [255, 112] width 510 height 224
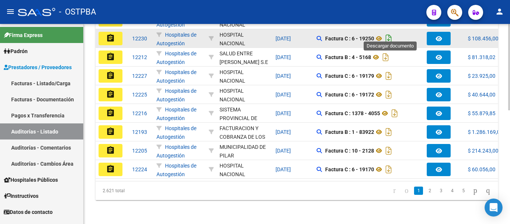
scroll to position [225, 0]
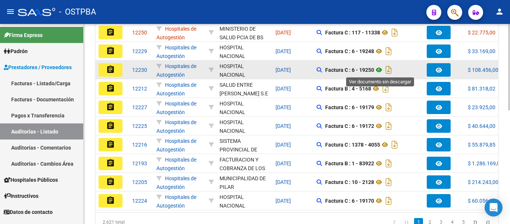
click at [380, 72] on icon at bounding box center [379, 69] width 10 height 9
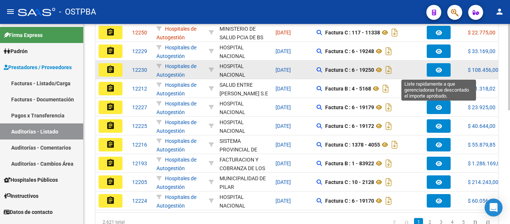
click at [442, 69] on button "button" at bounding box center [439, 69] width 24 height 13
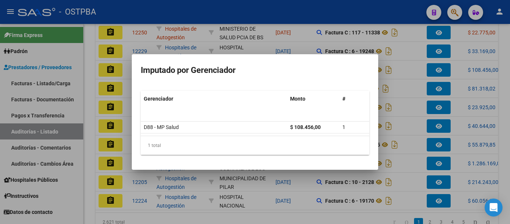
click at [408, 69] on div at bounding box center [255, 112] width 510 height 224
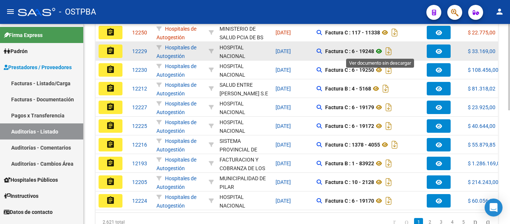
click at [380, 52] on icon at bounding box center [379, 51] width 10 height 9
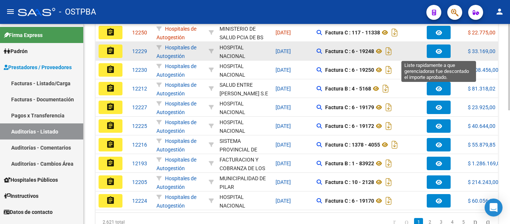
click at [436, 53] on icon "button" at bounding box center [439, 52] width 6 height 6
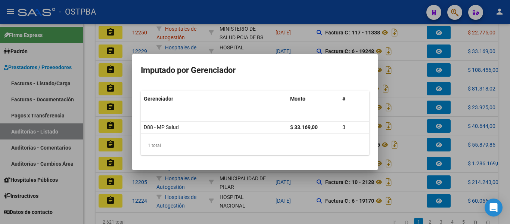
click at [409, 53] on div at bounding box center [255, 112] width 510 height 224
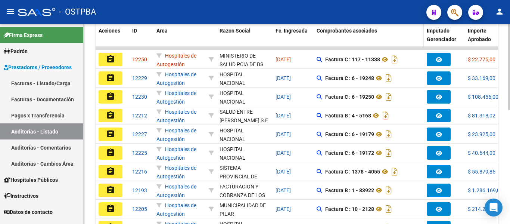
scroll to position [188, 0]
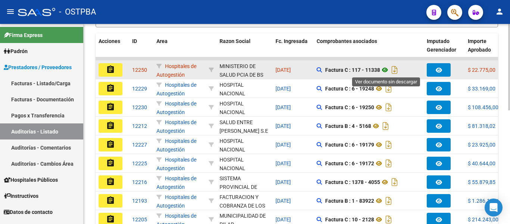
click at [388, 69] on icon at bounding box center [385, 69] width 10 height 9
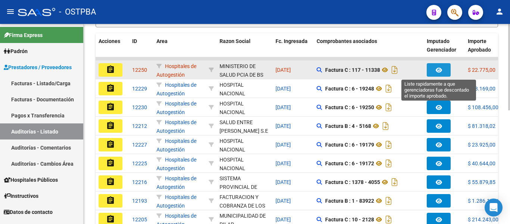
click at [438, 66] on button "button" at bounding box center [439, 69] width 24 height 13
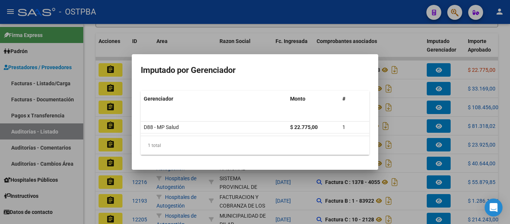
click at [394, 88] on div at bounding box center [255, 112] width 510 height 224
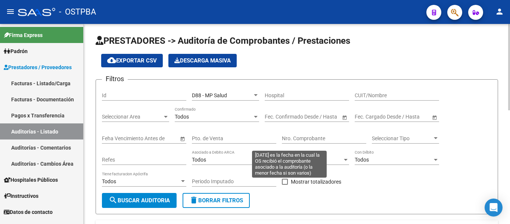
scroll to position [0, 0]
